Goal: Task Accomplishment & Management: Manage account settings

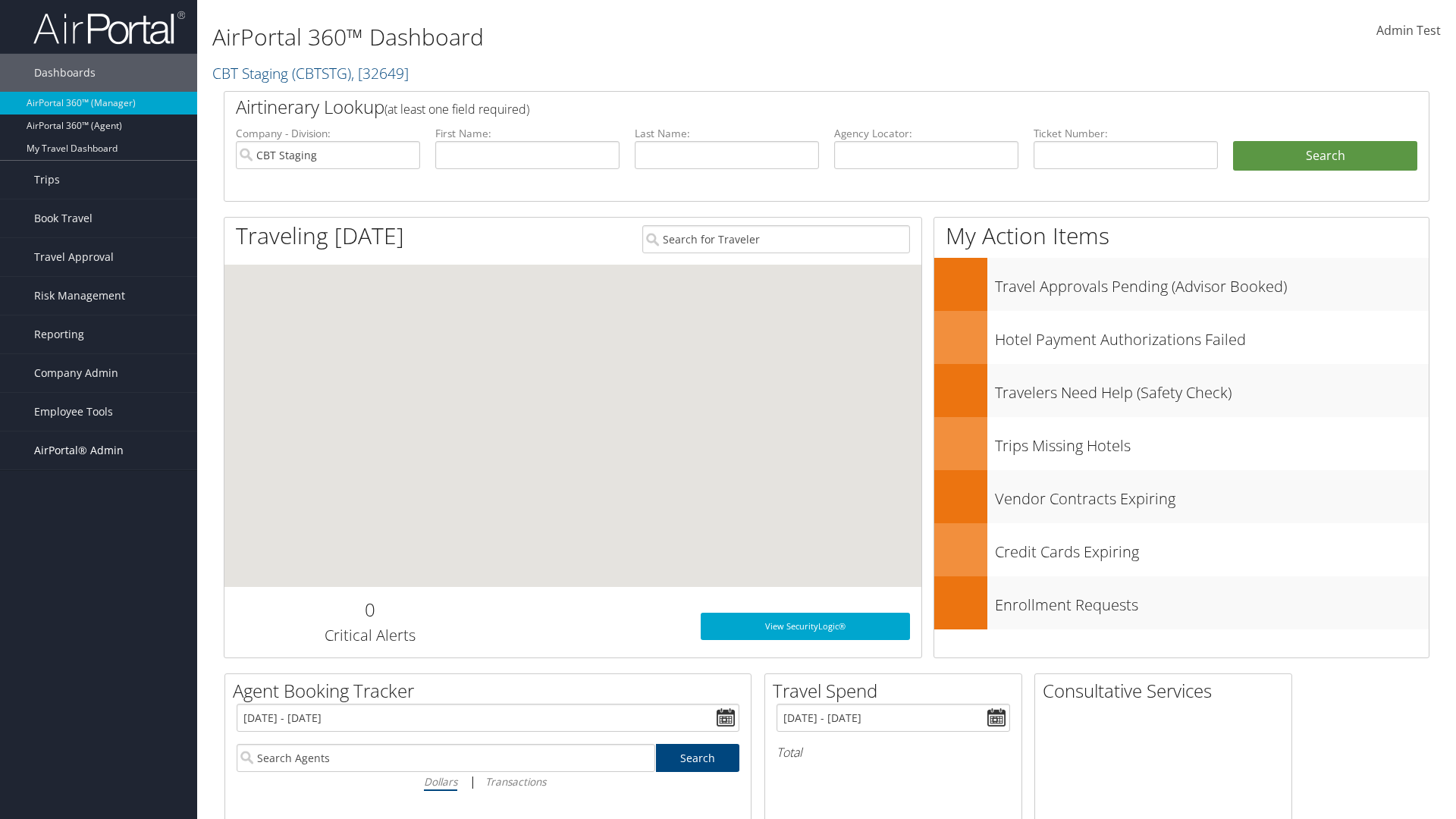
click at [99, 451] on span "AirPortal® Admin" at bounding box center [79, 450] width 89 height 38
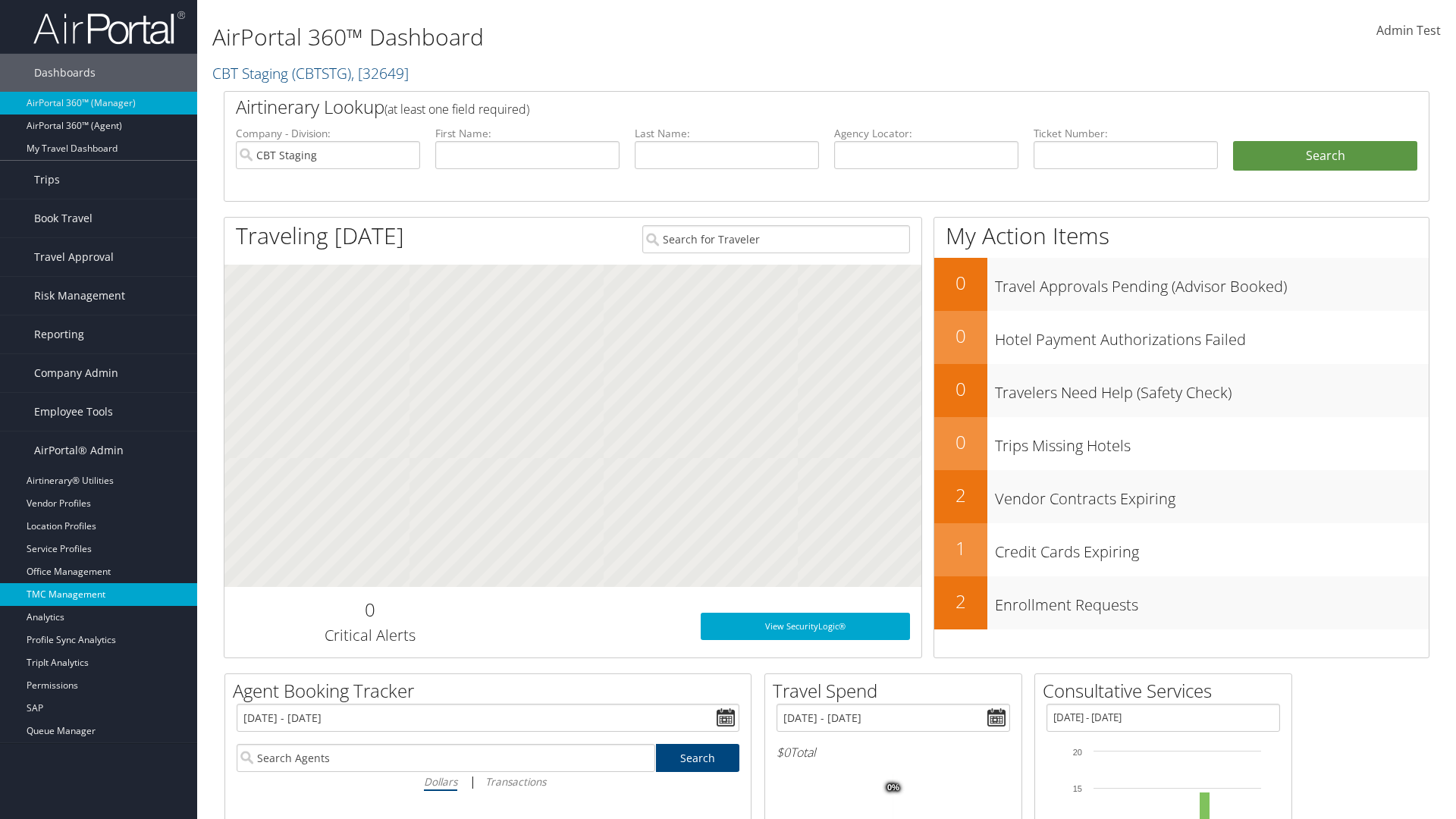
click at [99, 595] on link "TMC Management" at bounding box center [99, 595] width 197 height 23
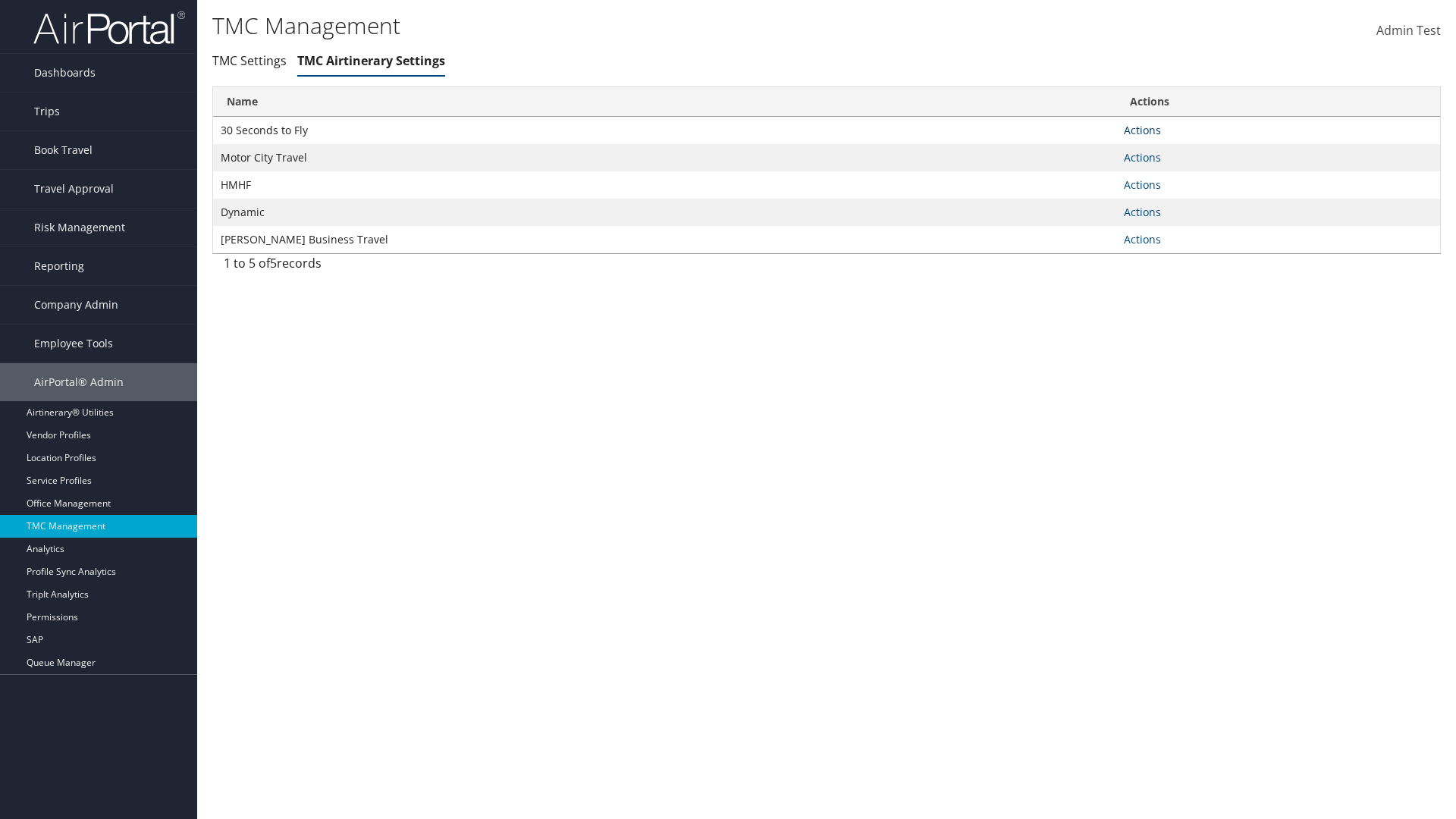
click at [1142, 130] on link "Actions" at bounding box center [1142, 130] width 38 height 15
click at [1086, 177] on link "Manage General notes" at bounding box center [1087, 178] width 140 height 26
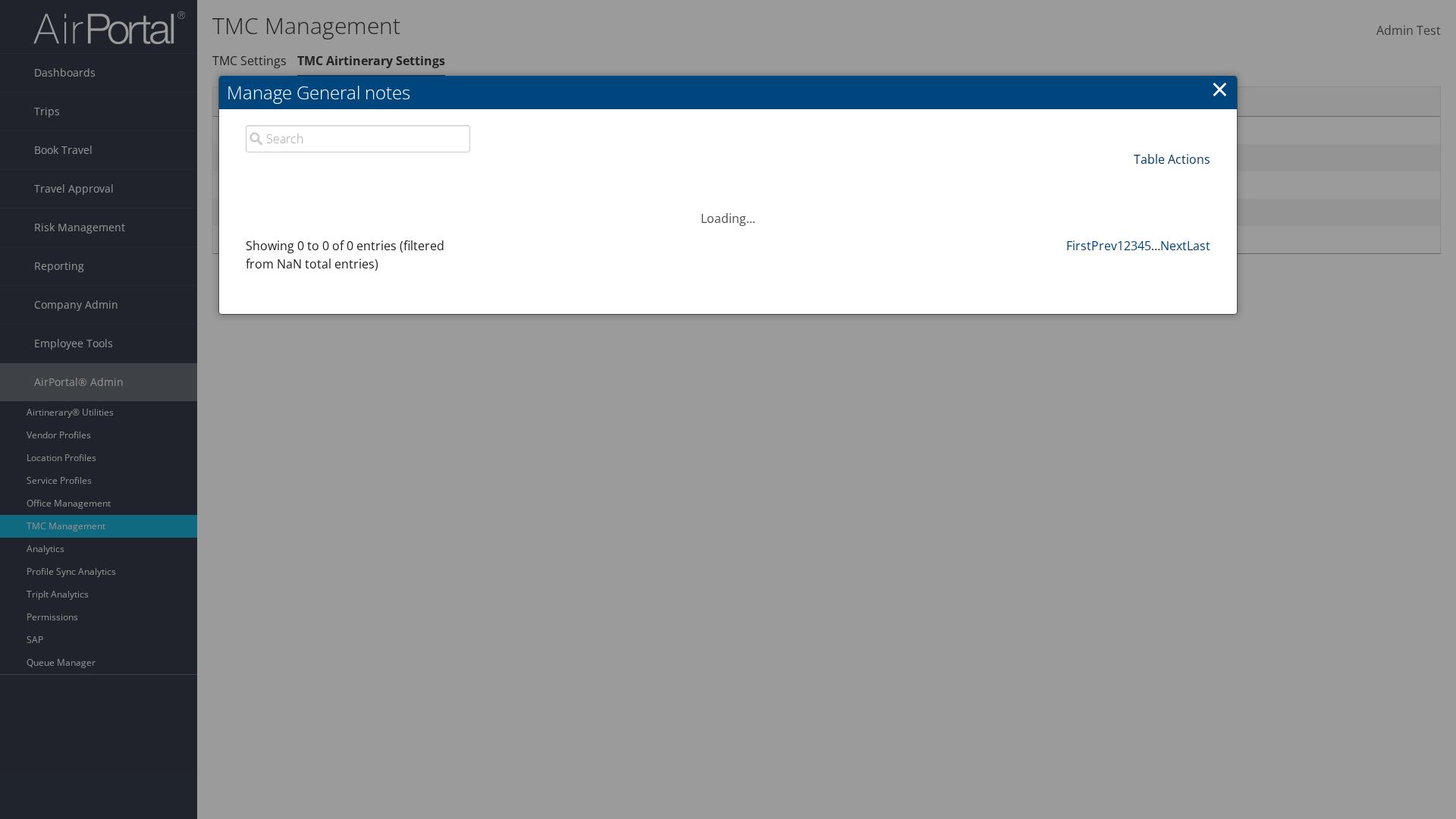
click at [1171, 159] on link "Table Actions" at bounding box center [1172, 159] width 77 height 17
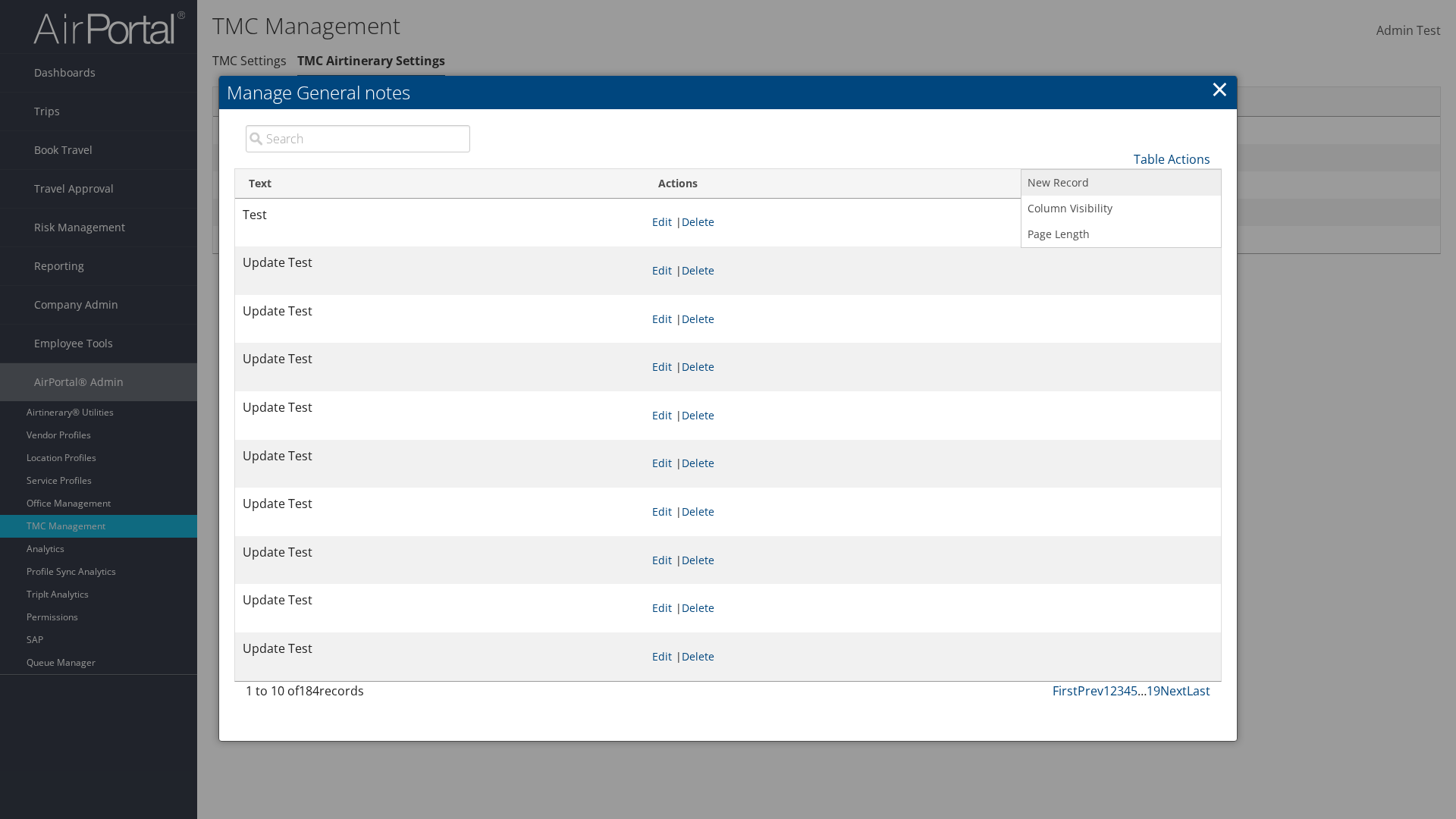
click at [1121, 182] on link "New Record" at bounding box center [1121, 183] width 199 height 26
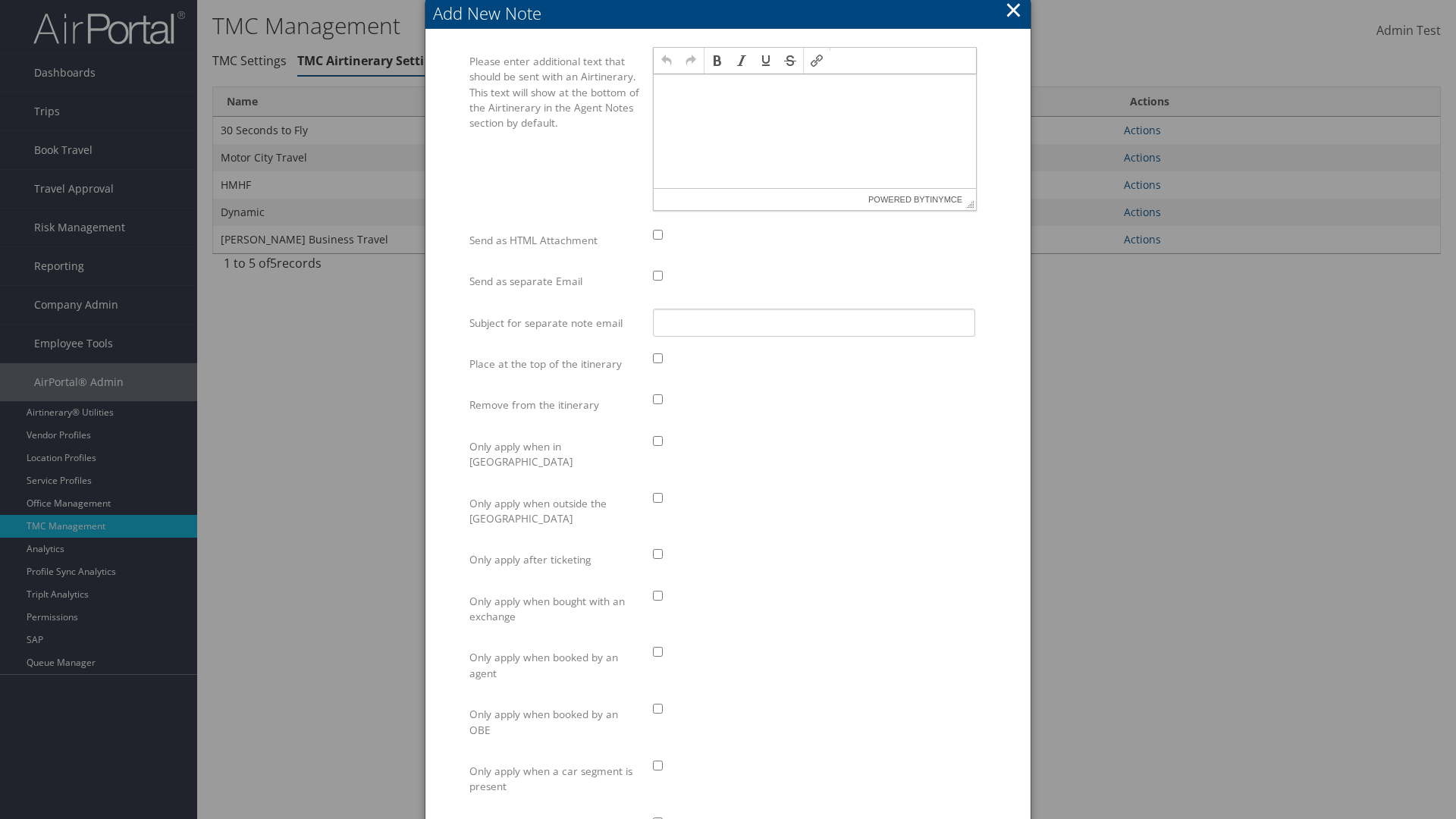
click at [814, 88] on p at bounding box center [814, 89] width 310 height 12
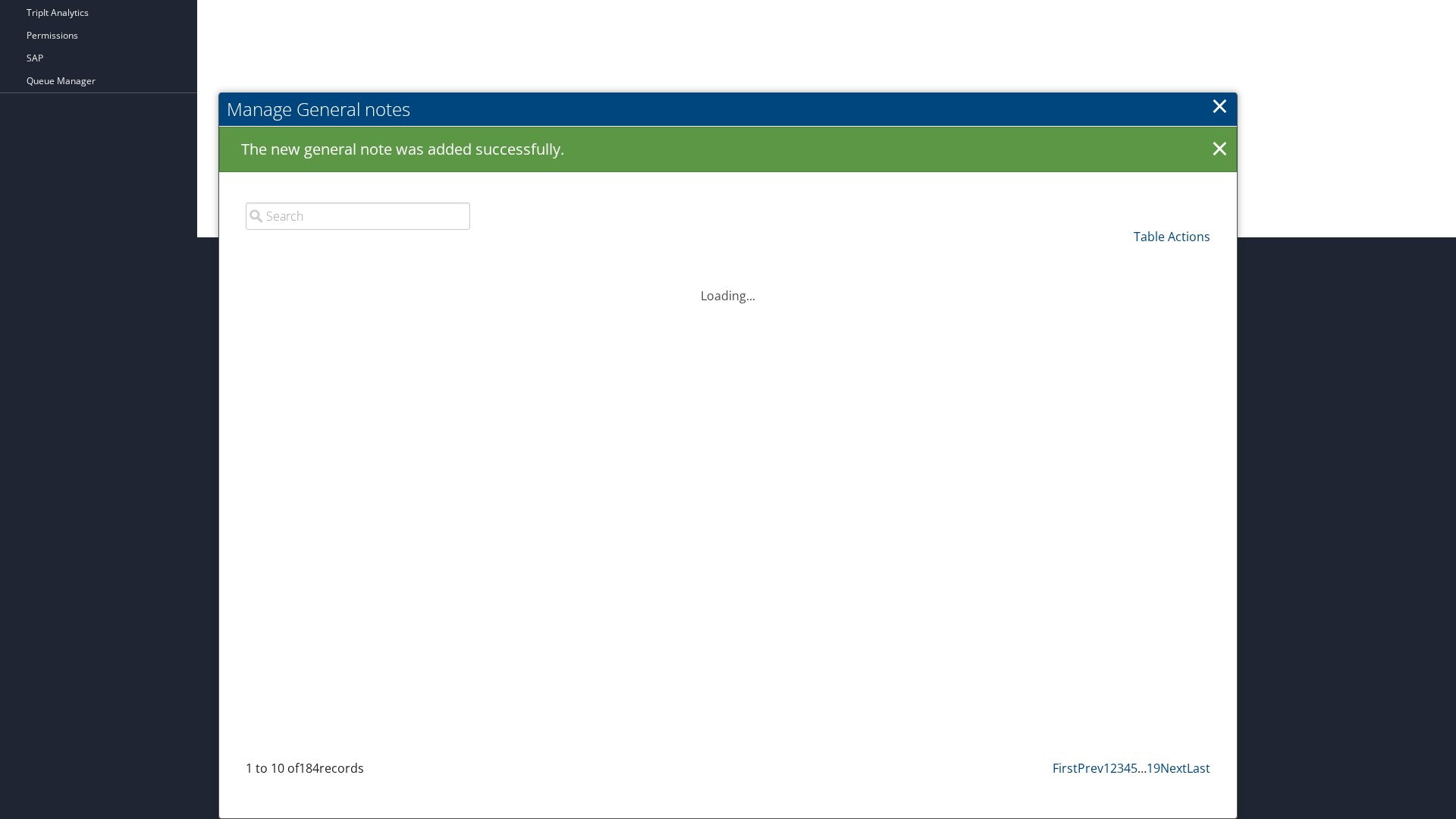
scroll to position [582, 0]
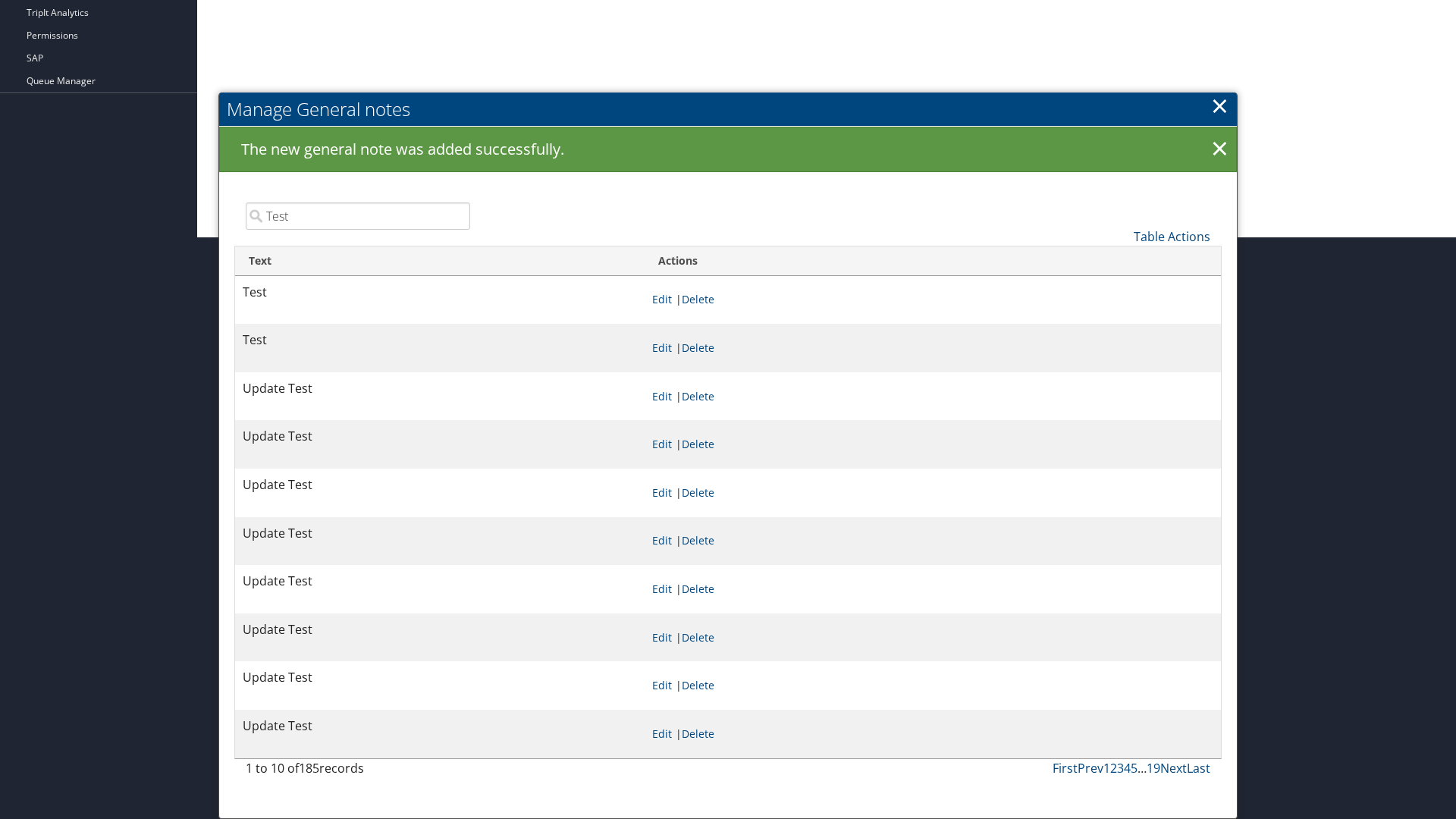
type input "Test"
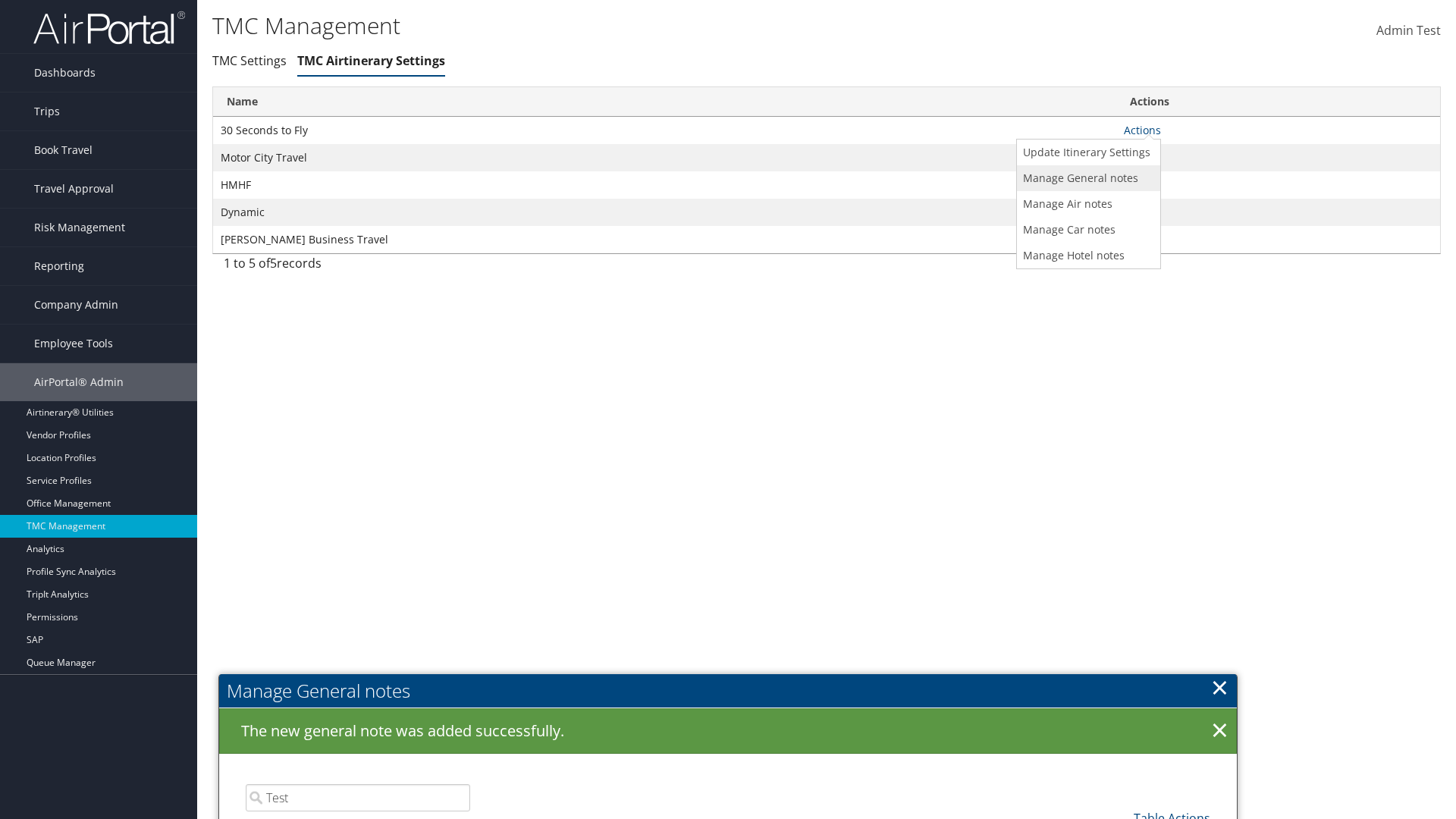
click at [1086, 177] on link "Manage General notes" at bounding box center [1087, 178] width 140 height 26
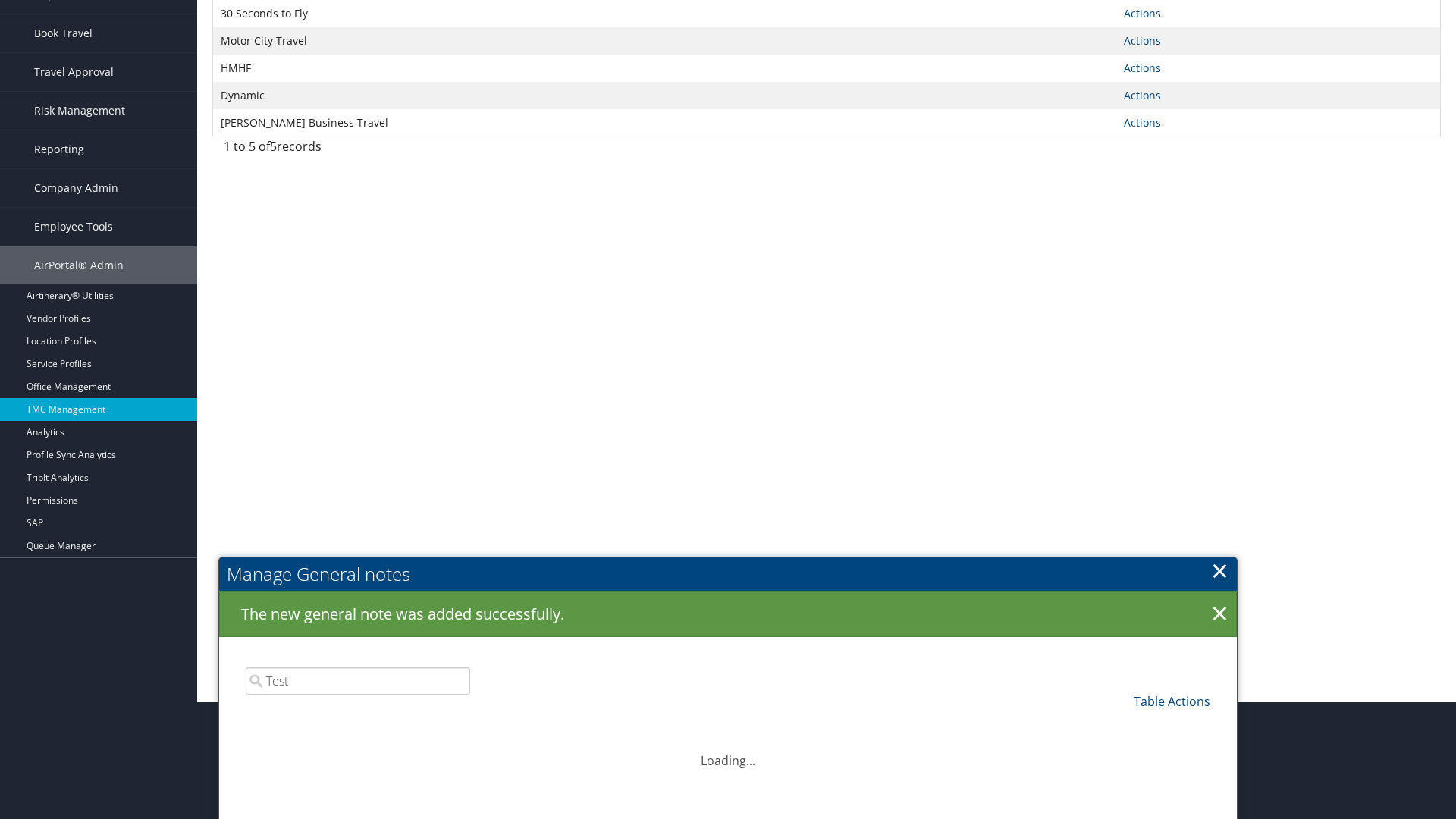
scroll to position [520, 0]
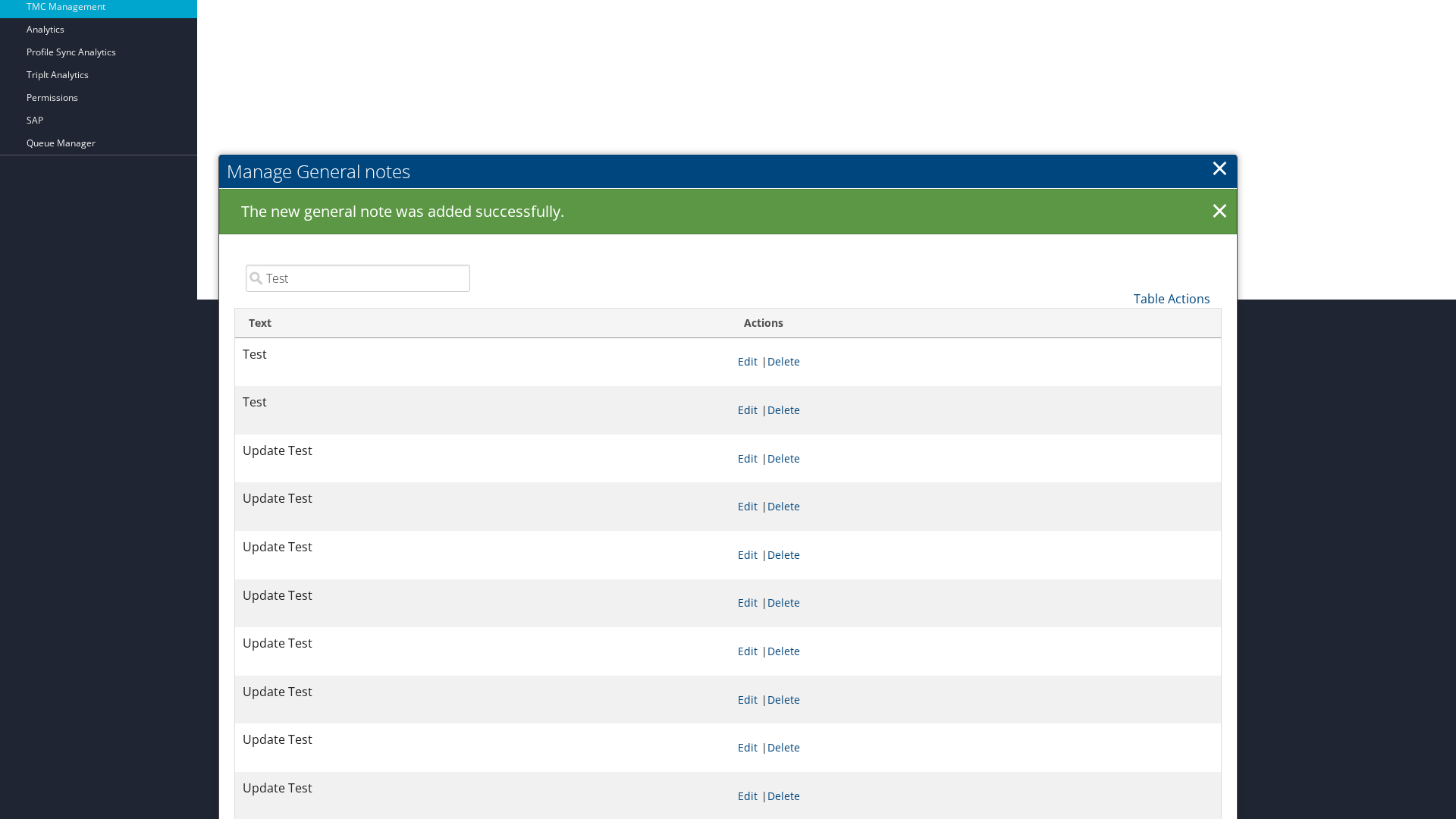
click at [747, 410] on link "Edit" at bounding box center [747, 410] width 20 height 15
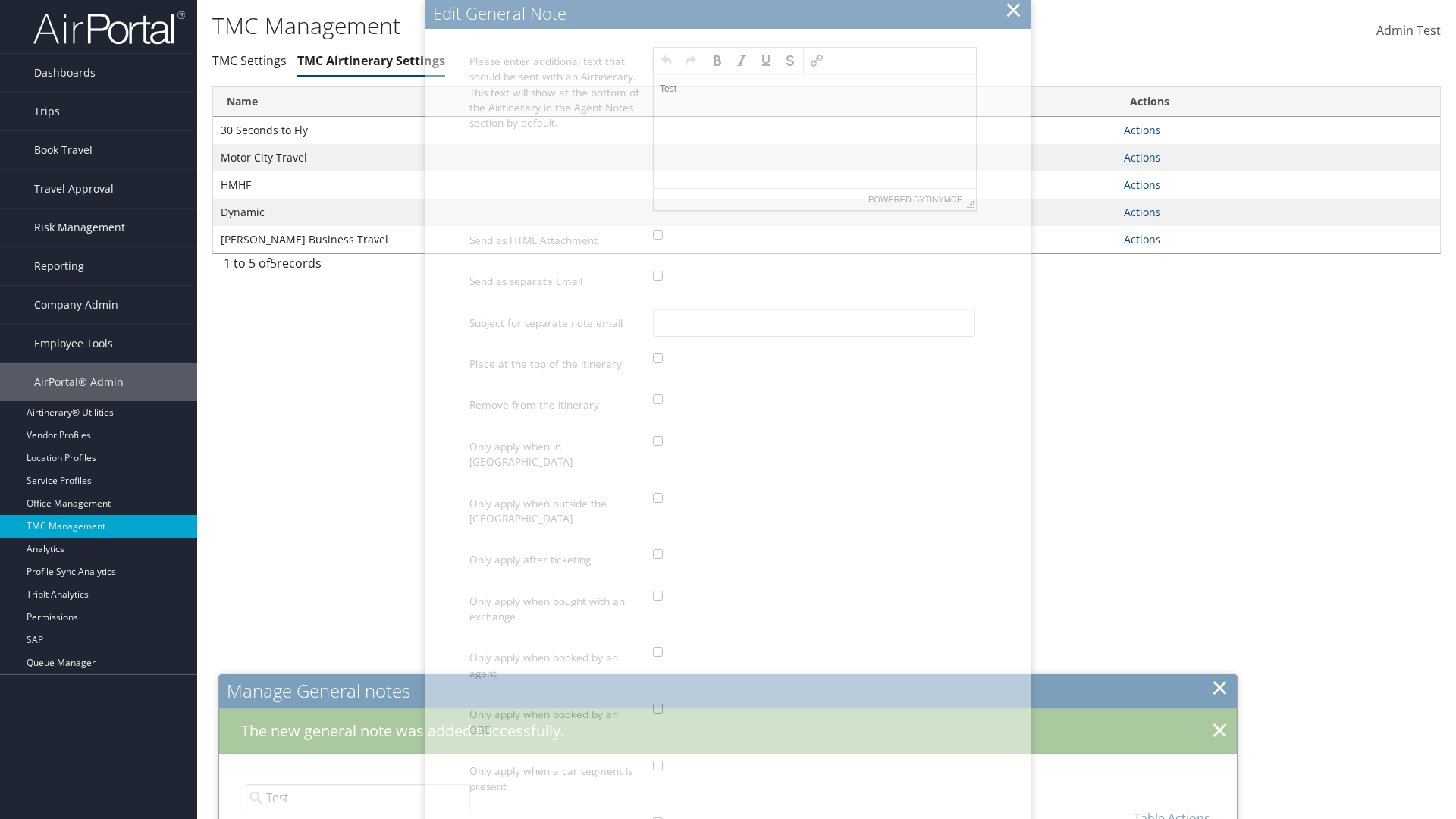
scroll to position [0, 0]
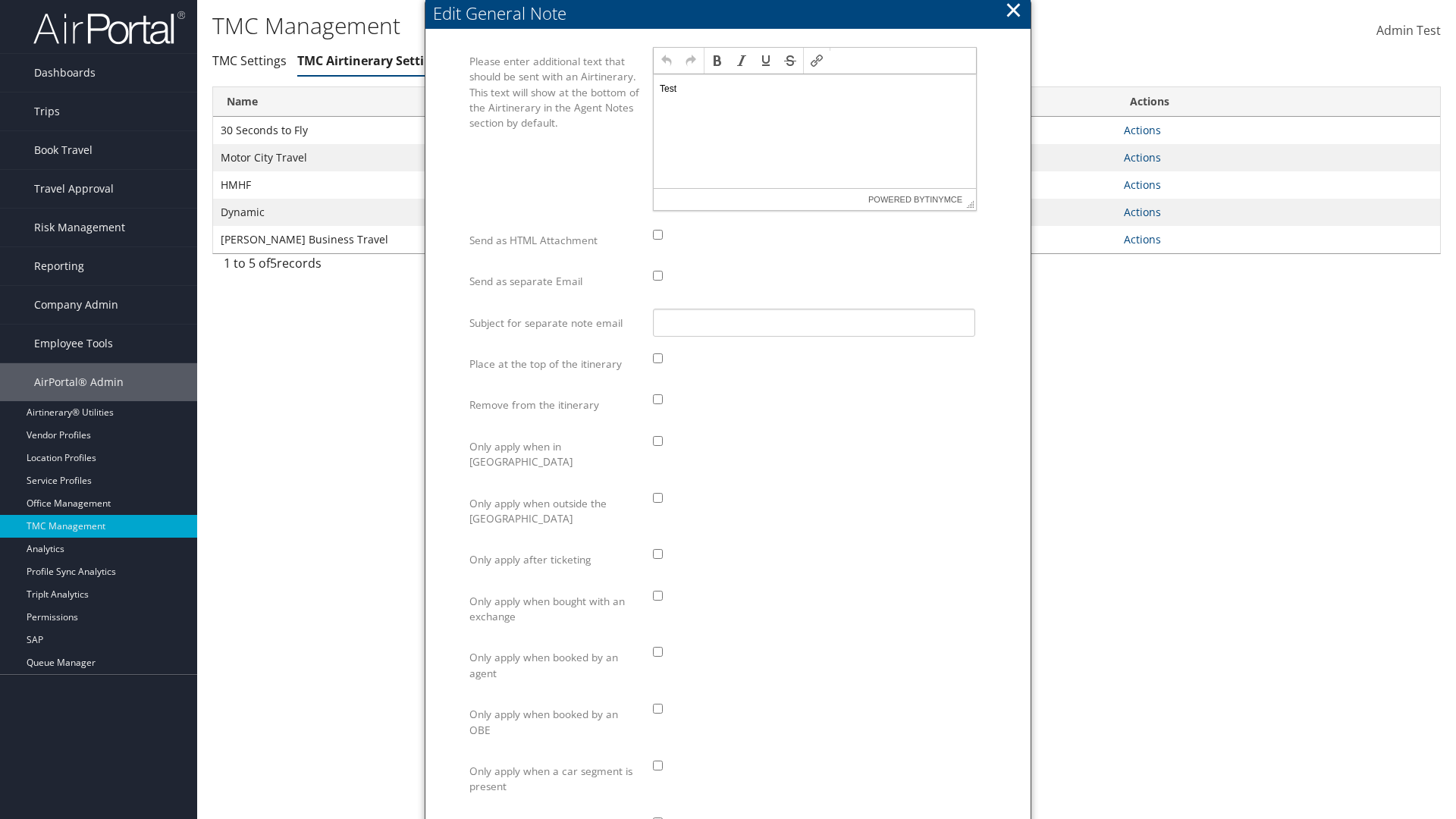
click at [814, 88] on p "Test" at bounding box center [814, 89] width 310 height 12
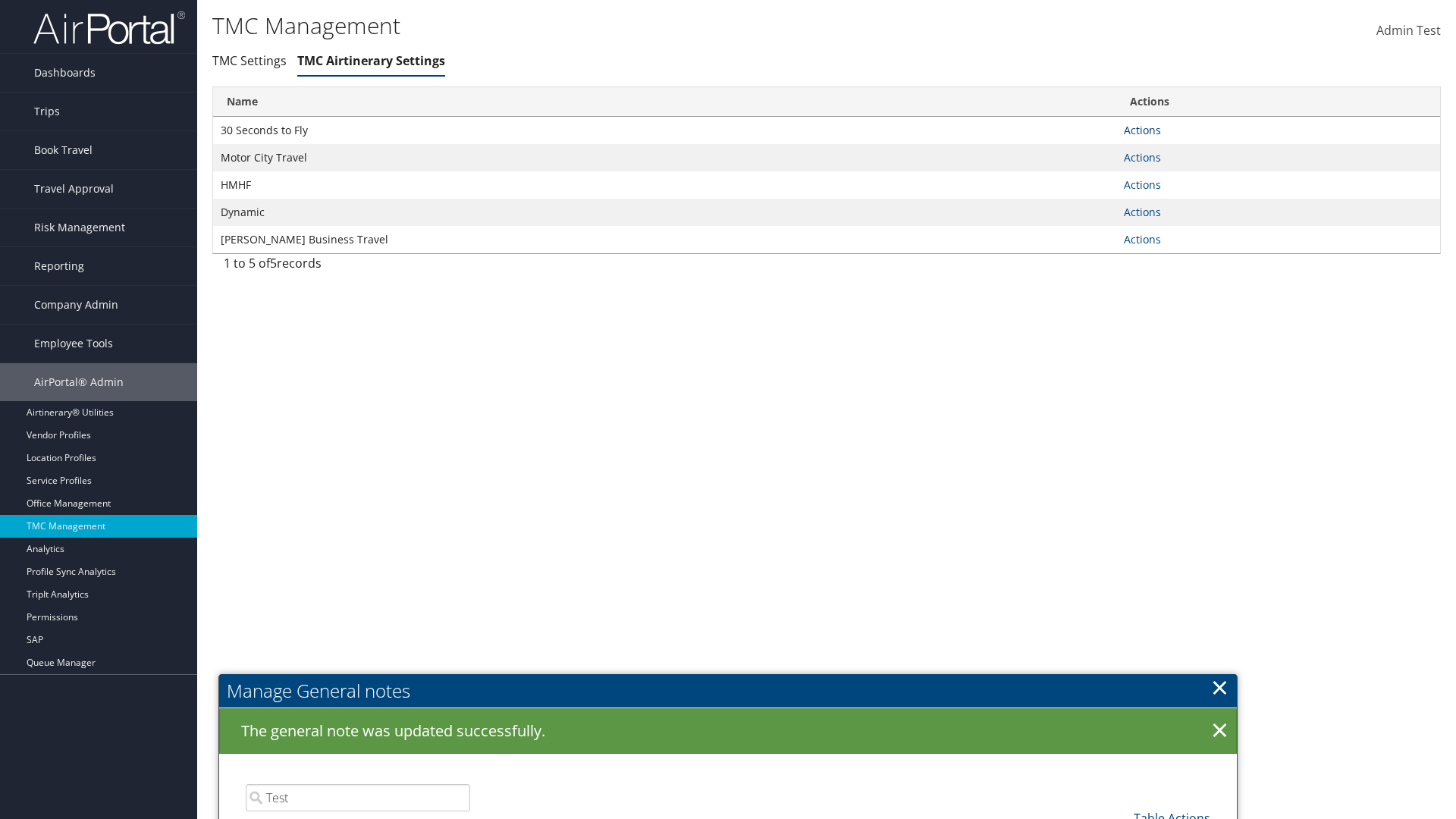
click at [1142, 130] on link "Actions" at bounding box center [1142, 130] width 38 height 15
click at [1086, 177] on link "Manage General notes" at bounding box center [1087, 178] width 140 height 26
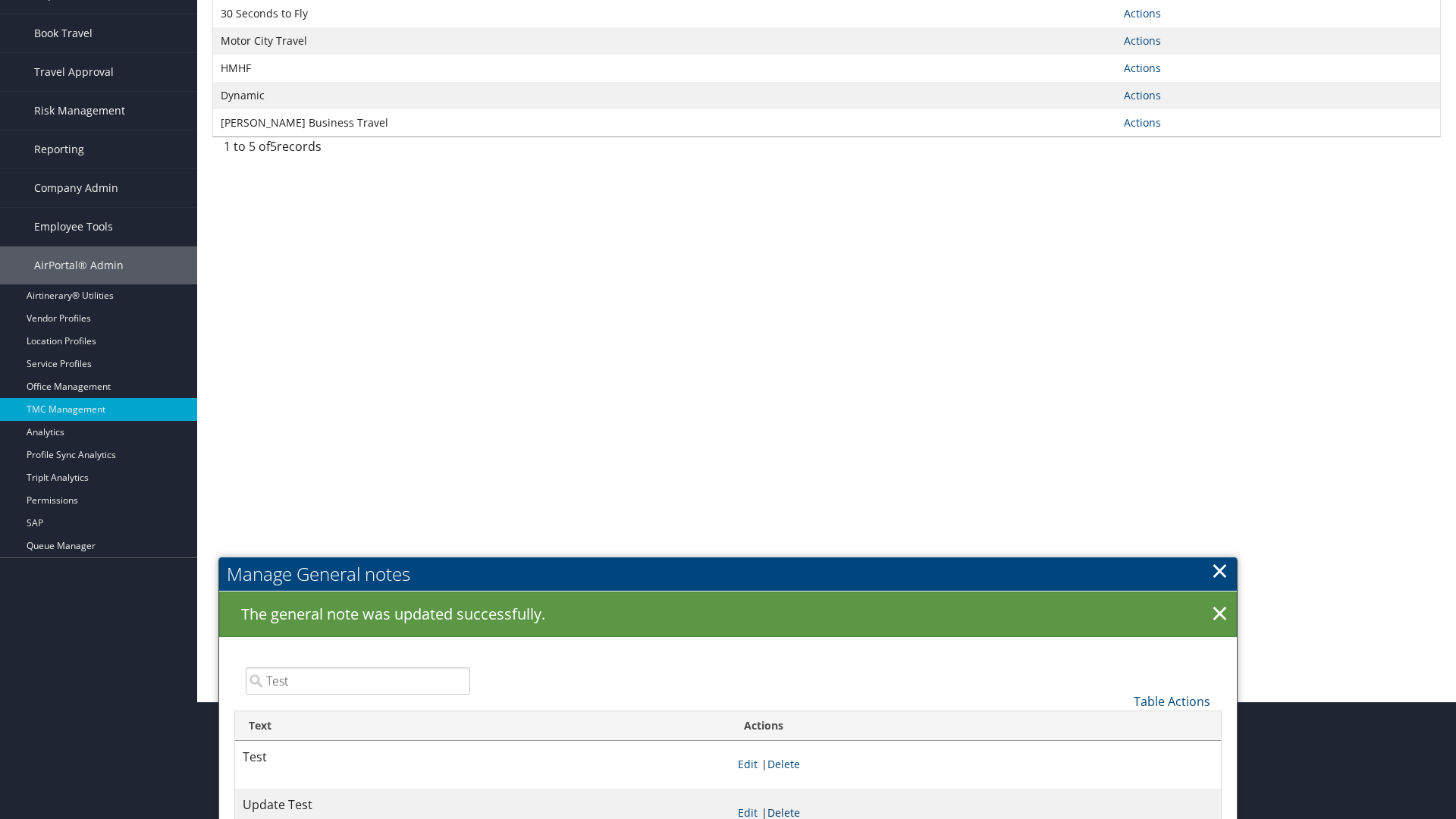
click at [786, 811] on link "Delete" at bounding box center [783, 812] width 32 height 15
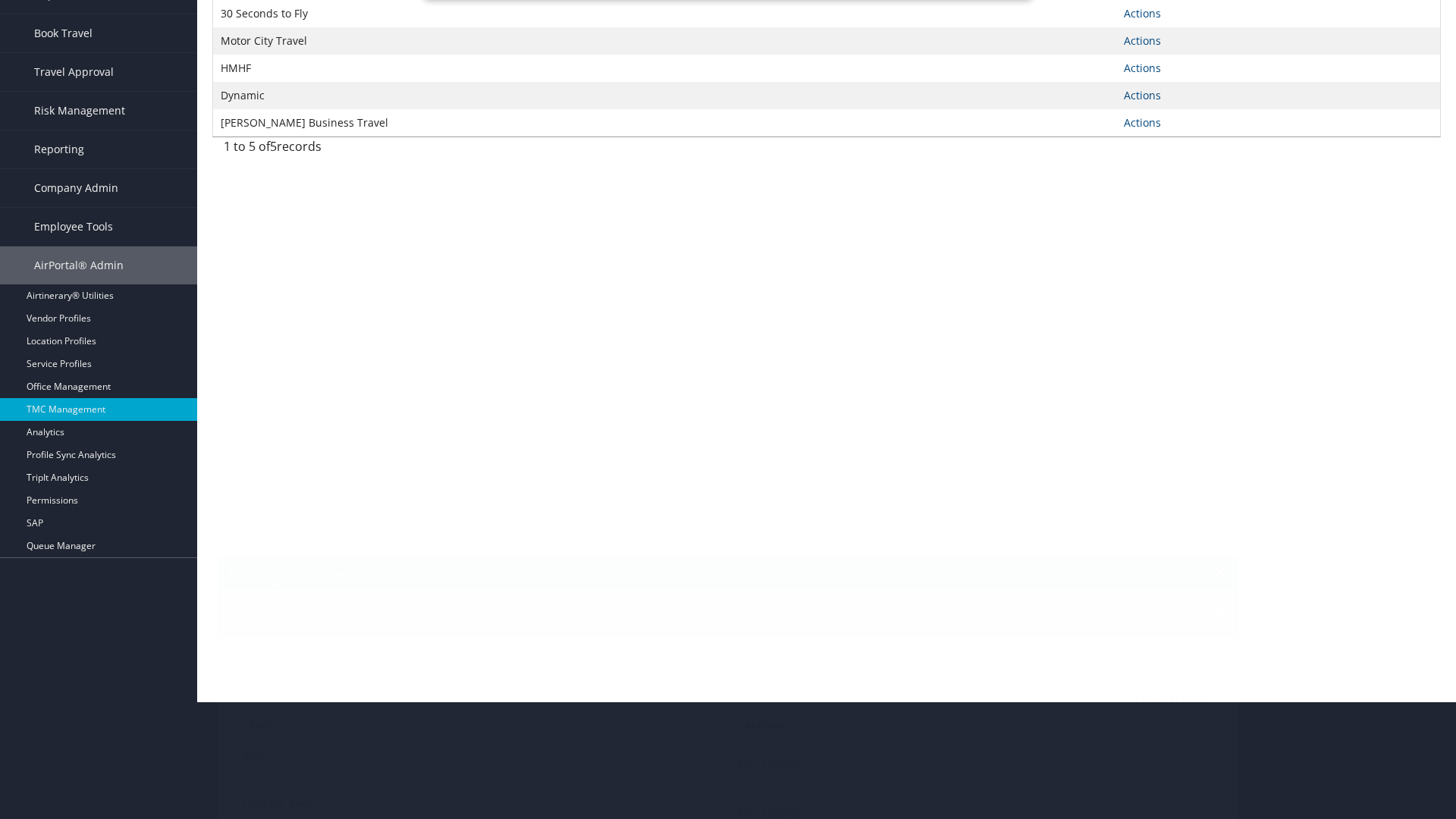
scroll to position [0, 0]
